Goal: Task Accomplishment & Management: Manage account settings

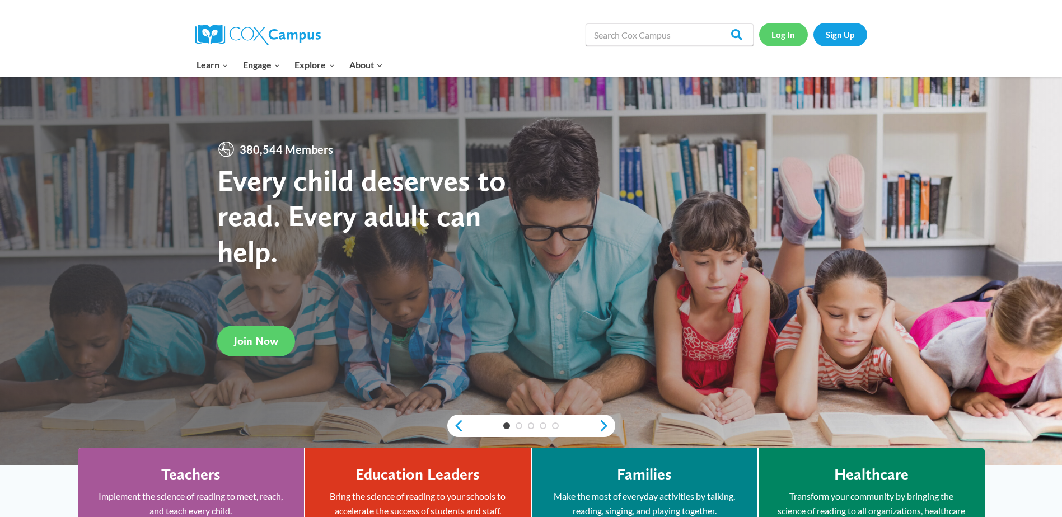
click at [781, 36] on link "Log In" at bounding box center [783, 34] width 49 height 23
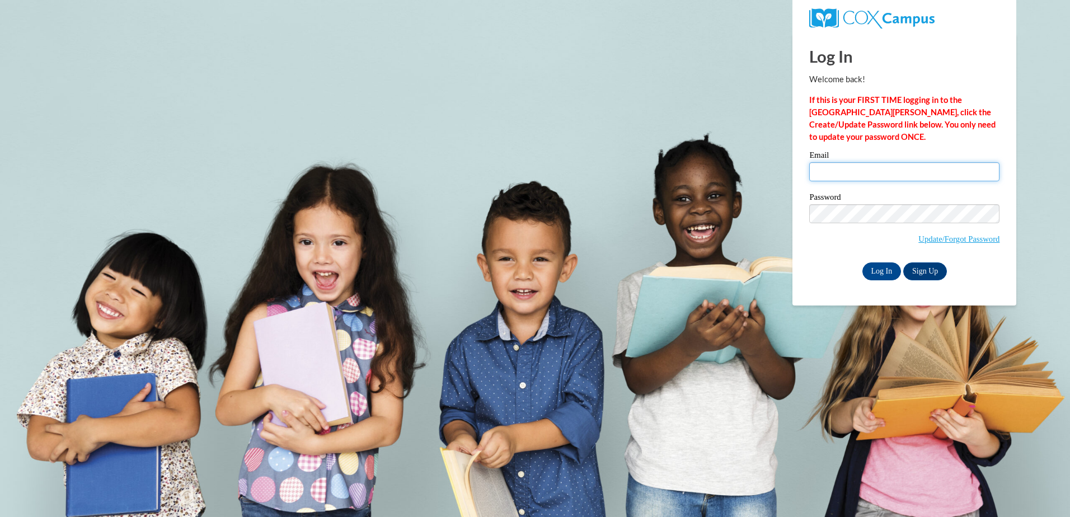
click at [823, 176] on input "Email" at bounding box center [904, 171] width 190 height 19
type input "Stacey.jones@cobbk12.org"
click at [863, 263] on input "Log In" at bounding box center [882, 272] width 39 height 18
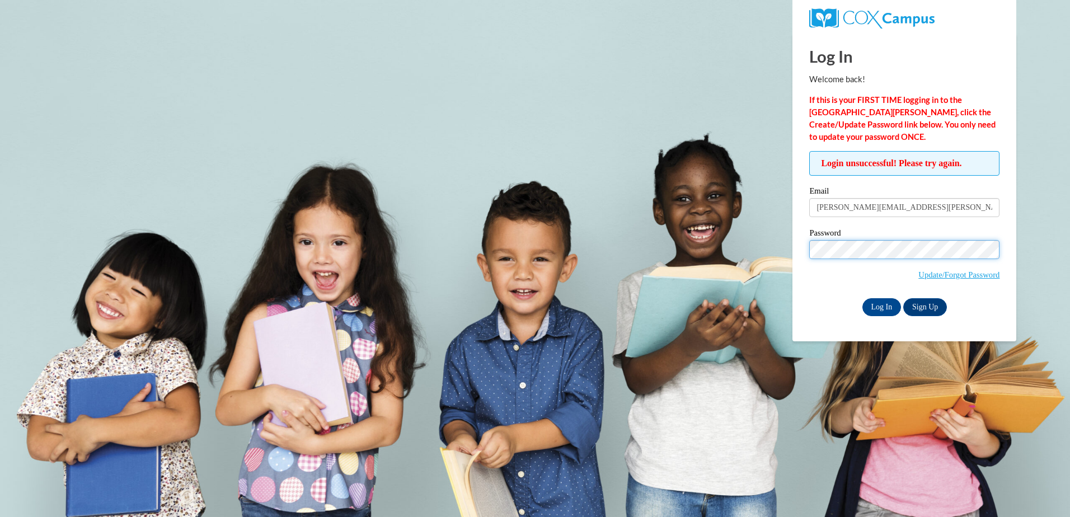
click at [863, 298] on input "Log In" at bounding box center [882, 307] width 39 height 18
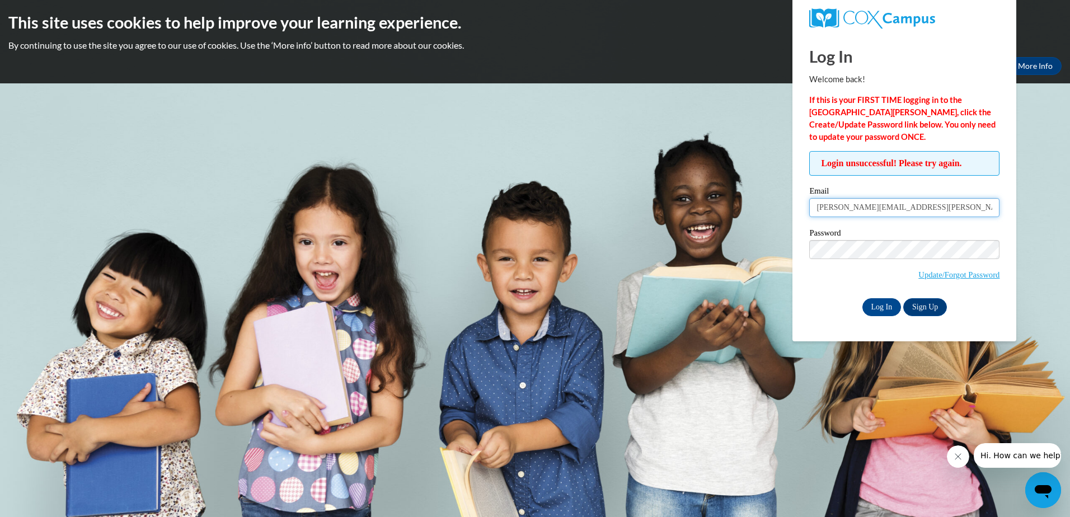
drag, startPoint x: 943, startPoint y: 202, endPoint x: 810, endPoint y: 187, distance: 133.0
click at [777, 214] on body "This site uses cookies to help improve your learning experience. By continuing …" at bounding box center [535, 258] width 1070 height 517
type input "[EMAIL_ADDRESS][DOMAIN_NAME]"
click at [863, 298] on input "Log In" at bounding box center [882, 307] width 39 height 18
click at [827, 259] on span "Update/Forgot Password" at bounding box center [904, 263] width 190 height 46
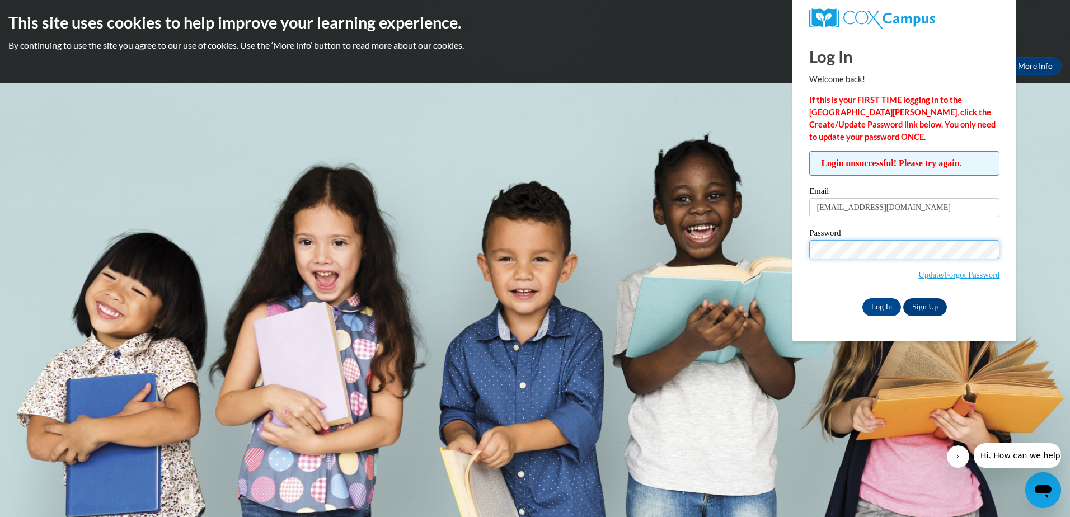
click at [863, 298] on input "Log In" at bounding box center [882, 307] width 39 height 18
drag, startPoint x: 926, startPoint y: 205, endPoint x: 802, endPoint y: 205, distance: 123.7
click at [802, 205] on div "Login unsuccessful! Please try again. Please enter your email! Please enter you…" at bounding box center [904, 233] width 207 height 165
click at [999, 185] on div "Login unsuccessful! Please try again. Please enter your email! Please enter you…" at bounding box center [904, 233] width 190 height 165
click at [936, 273] on link "Update/Forgot Password" at bounding box center [959, 274] width 81 height 9
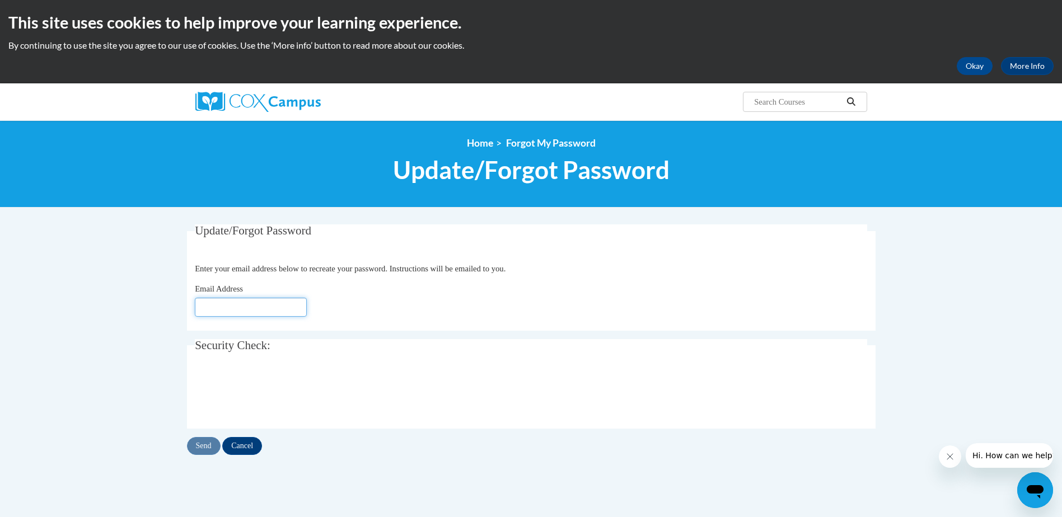
click at [228, 306] on input "Email Address" at bounding box center [251, 307] width 112 height 19
type input "[EMAIL_ADDRESS][DOMAIN_NAME]"
click at [202, 449] on input "Send" at bounding box center [204, 446] width 34 height 18
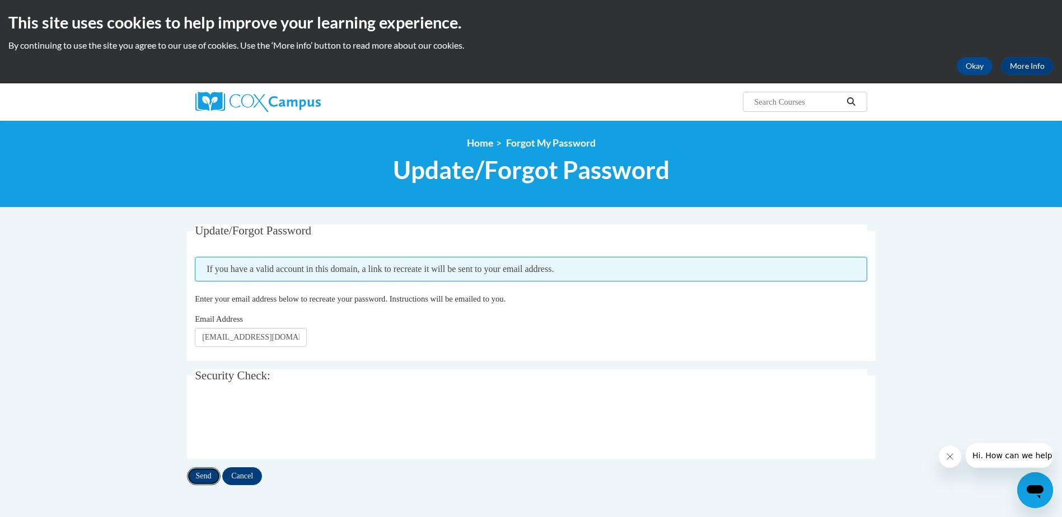
click at [204, 472] on input "Send" at bounding box center [204, 476] width 34 height 18
